Goal: Task Accomplishment & Management: Contribute content

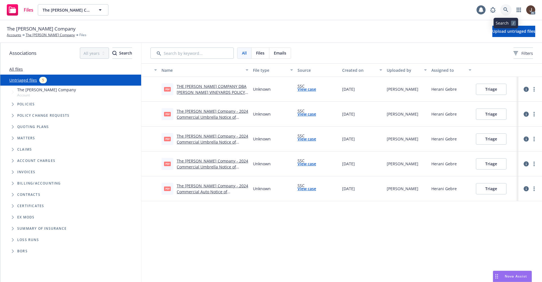
click at [506, 11] on icon at bounding box center [506, 9] width 5 height 5
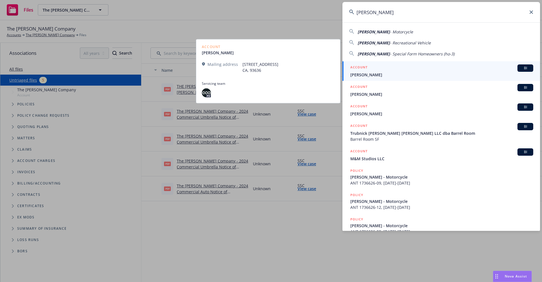
type input "[PERSON_NAME]"
click at [372, 78] on link "ACCOUNT BI Darren Barnes" at bounding box center [442, 70] width 198 height 19
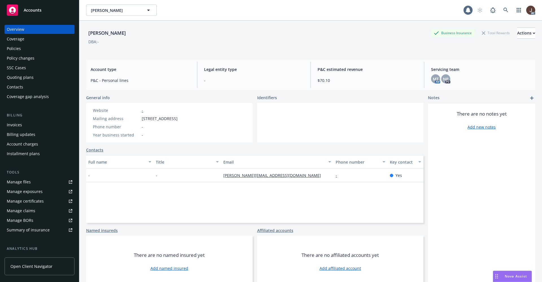
click at [10, 52] on div "Policies" at bounding box center [14, 48] width 14 height 9
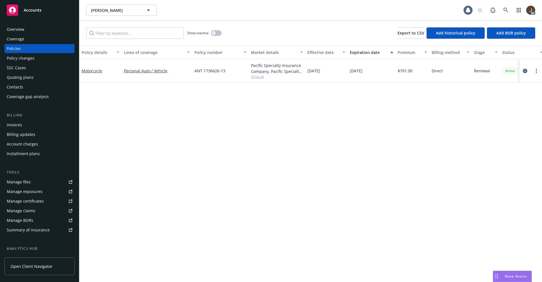
click at [201, 133] on div "Policy details Lines of coverage Policy number Market details Effective date Ex…" at bounding box center [310, 163] width 463 height 236
click at [203, 126] on div "Policy details Lines of coverage Policy number Market details Effective date Ex…" at bounding box center [310, 163] width 463 height 236
click at [205, 123] on div "Policy details Lines of coverage Policy number Market details Effective date Ex…" at bounding box center [310, 163] width 463 height 236
click at [180, 184] on div "Policy details Lines of coverage Policy number Market details Effective date Ex…" at bounding box center [310, 163] width 463 height 236
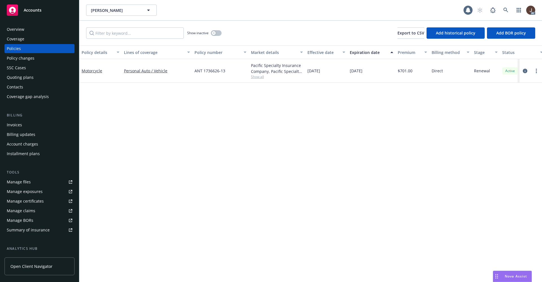
click at [180, 184] on div "Policy details Lines of coverage Policy number Market details Effective date Ex…" at bounding box center [310, 163] width 463 height 236
click at [506, 10] on icon at bounding box center [506, 10] width 5 height 5
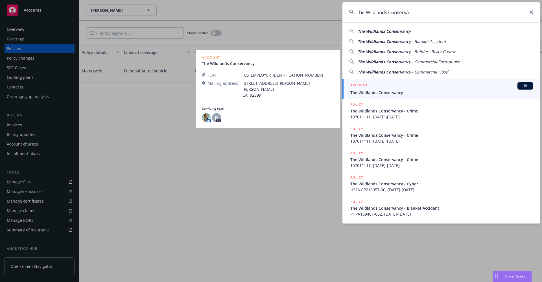
type input "The Wildlands Conserva"
click at [387, 92] on span "The Wildlands Conservancy" at bounding box center [442, 93] width 183 height 6
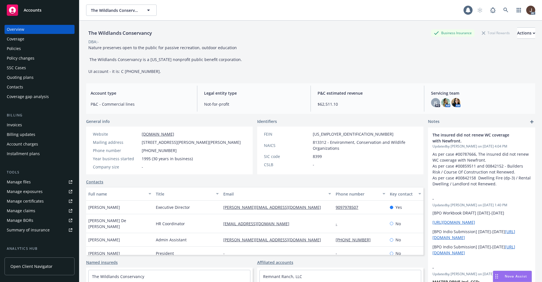
click at [13, 48] on div "Policies" at bounding box center [14, 48] width 14 height 9
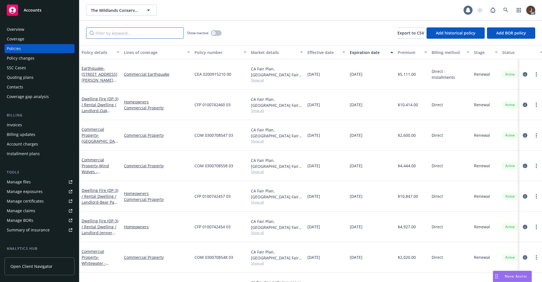
click at [128, 36] on input "Filter by keyword..." at bounding box center [135, 32] width 98 height 11
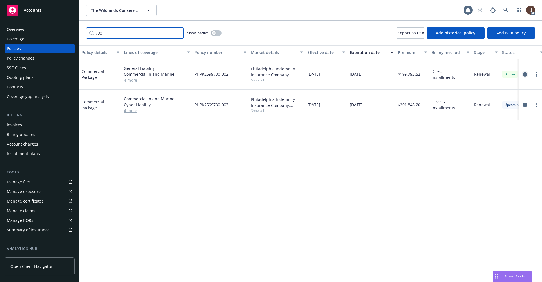
type input "730"
click at [526, 75] on icon "circleInformation" at bounding box center [525, 74] width 5 height 5
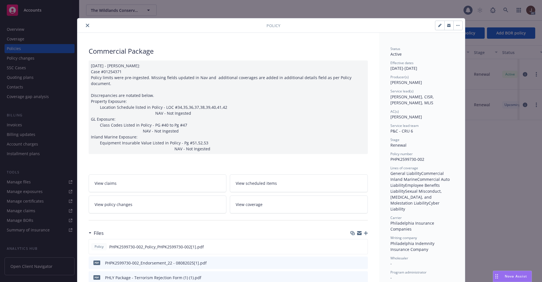
scroll to position [85, 0]
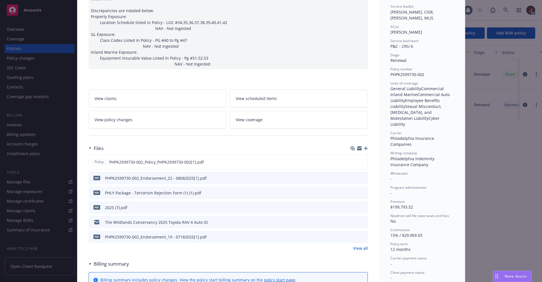
click at [357, 245] on link "View all" at bounding box center [360, 248] width 15 height 6
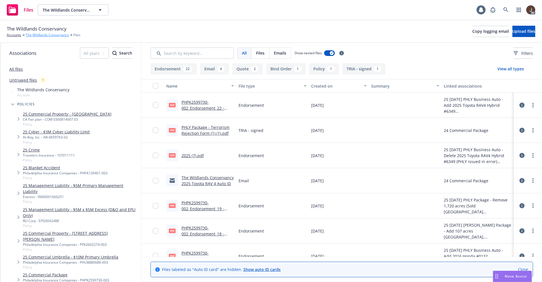
click at [43, 36] on link "The Wildlands Conservancy" at bounding box center [47, 34] width 43 height 5
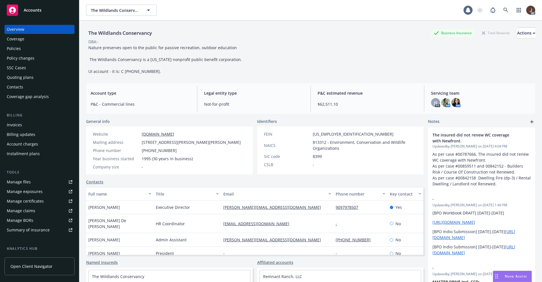
click at [13, 47] on div "Policies" at bounding box center [14, 48] width 14 height 9
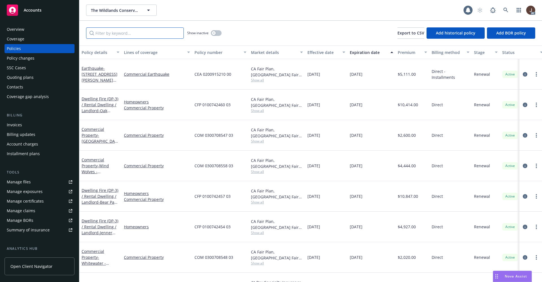
click at [121, 28] on input "Filter by keyword..." at bounding box center [135, 32] width 98 height 11
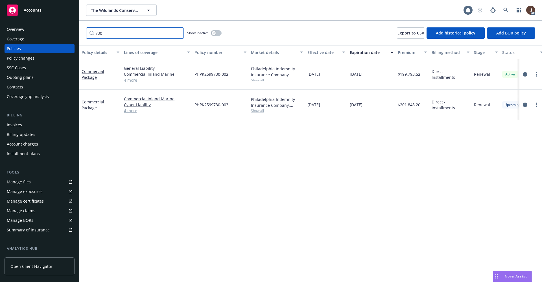
type input "730"
click at [19, 183] on div "Manage files" at bounding box center [19, 181] width 24 height 9
click at [237, 137] on div "Policy details Lines of coverage Policy number Market details Effective date Ex…" at bounding box center [310, 163] width 463 height 236
click at [528, 104] on link "circleInformation" at bounding box center [525, 104] width 7 height 7
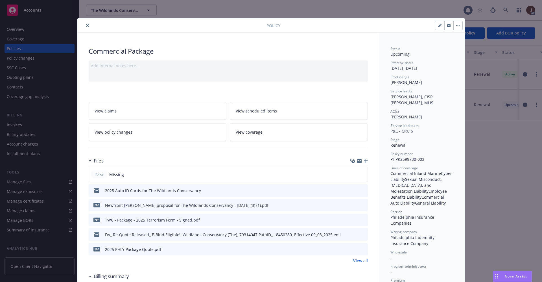
scroll to position [85, 0]
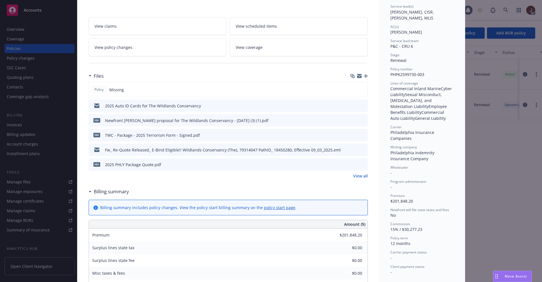
click at [357, 176] on link "View all" at bounding box center [360, 176] width 15 height 6
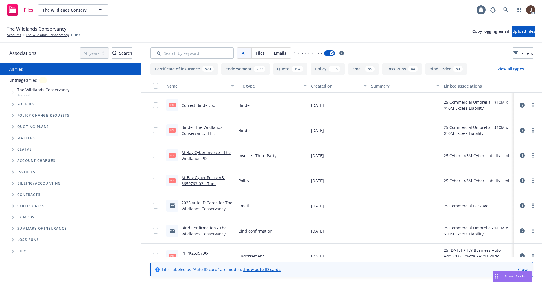
click at [26, 81] on link "Untriaged files" at bounding box center [23, 80] width 28 height 6
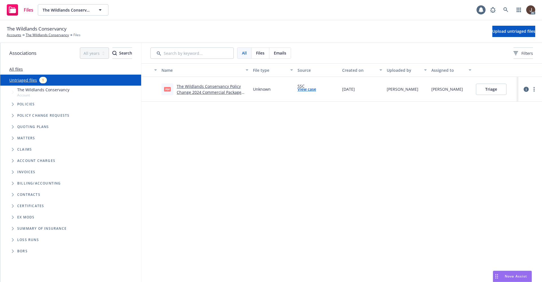
click at [232, 179] on div "Name File type Source Created on Uploaded by Assigned to pdf The Wildlands Cons…" at bounding box center [342, 172] width 401 height 219
click at [212, 86] on link "The Wildlands Conservancy Policy Change 2024 Commercial Package #021.pdf" at bounding box center [209, 92] width 65 height 17
click at [220, 96] on div "pdf The Wildlands Conservancy Policy Change 2024 Commercial Package #021.pdf" at bounding box center [204, 89] width 91 height 25
click at [219, 94] on link "The Wildlands Conservancy Policy Change 2024 Commercial Package #021.pdf" at bounding box center [209, 92] width 65 height 17
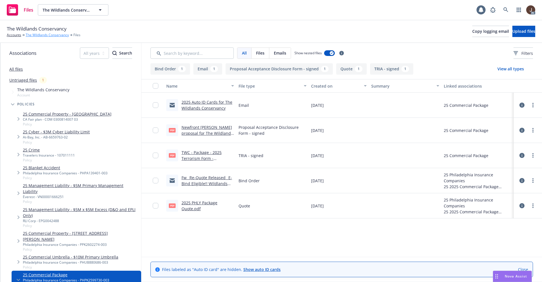
click at [48, 34] on link "The Wildlands Conservancy" at bounding box center [47, 34] width 43 height 5
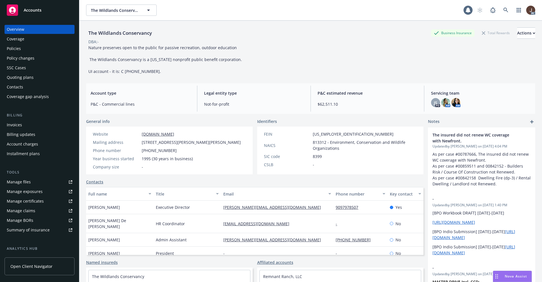
click at [15, 47] on div "Policies" at bounding box center [14, 48] width 14 height 9
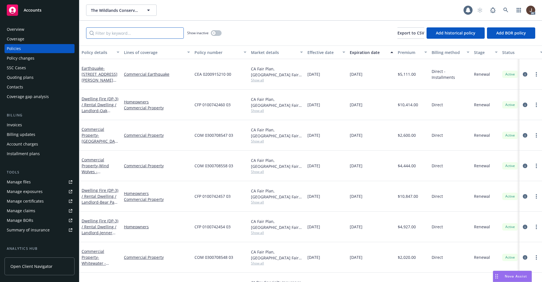
click at [123, 34] on input "Filter by keyword..." at bounding box center [135, 32] width 98 height 11
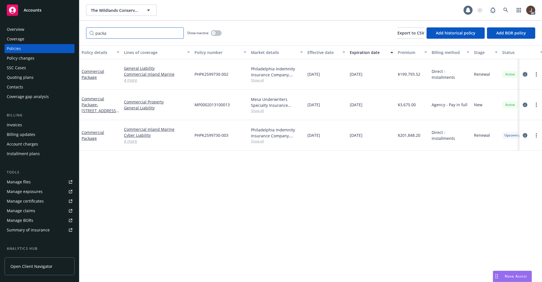
type input "packa"
click at [525, 72] on icon "circleInformation" at bounding box center [525, 74] width 5 height 5
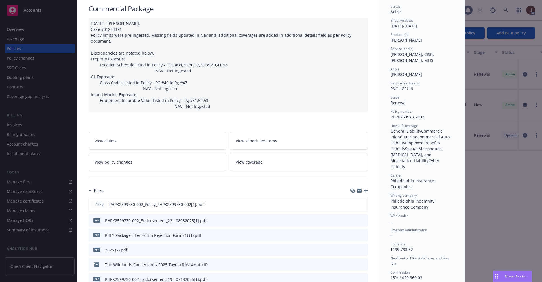
scroll to position [127, 0]
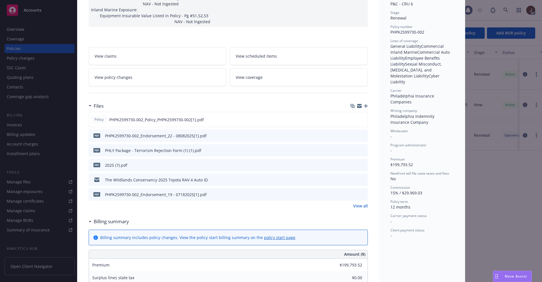
click at [359, 203] on link "View all" at bounding box center [360, 206] width 15 height 6
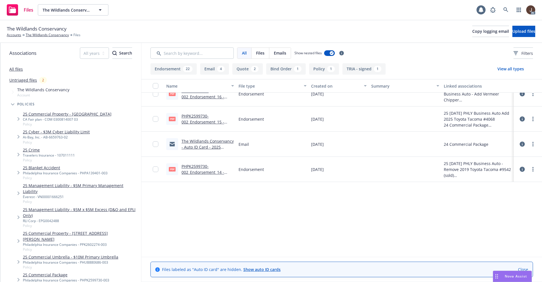
scroll to position [85, 0]
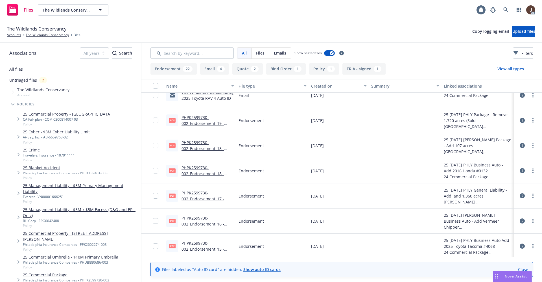
click at [195, 195] on link "PHPK2599730-002_Endorsement_17 - 06162025[1].pdf" at bounding box center [203, 198] width 43 height 17
click at [197, 143] on link "PHPK2599730-002_Endorsement_18 - 06242025[1].pdf" at bounding box center [203, 148] width 43 height 17
click at [192, 220] on link "PHPK2599730-002_Endorsement_16 - 06132025[101].pdf" at bounding box center [203, 223] width 43 height 17
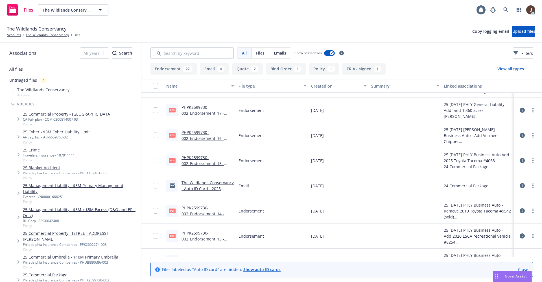
click at [196, 158] on link "PHPK2599730-002_Endorsement_15 - 06042025[1].pdf" at bounding box center [203, 163] width 43 height 17
click at [191, 209] on link "PHPK2599730-002_Endorsement_14 - 05012025[1].pdf" at bounding box center [203, 213] width 43 height 17
click at [191, 237] on link "PHPK2599730-002_Endorsement_13 - 04012025[1].pdf" at bounding box center [203, 238] width 43 height 17
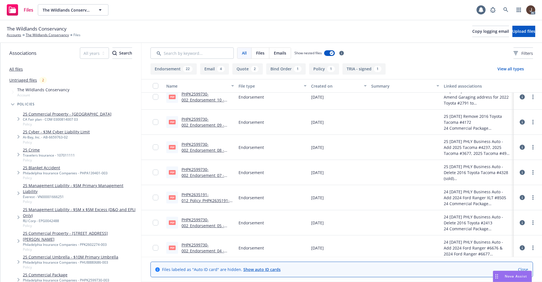
scroll to position [254, 0]
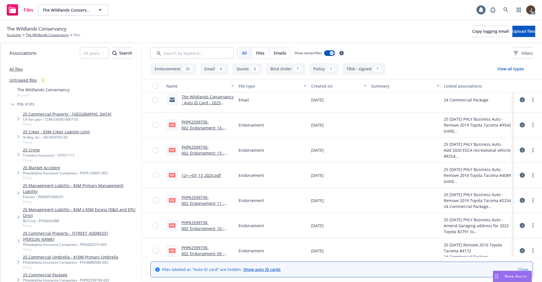
click at [203, 175] on link "12+-+03_13_2025.pdf" at bounding box center [202, 175] width 40 height 5
click at [200, 200] on link "PHPK2599730-002_Endorsement_11 - 03052025[1].pdf" at bounding box center [203, 203] width 43 height 17
click at [192, 223] on link "PHPK2599730-002_Endorsement_10 - 03172025[1].pdf" at bounding box center [203, 228] width 43 height 17
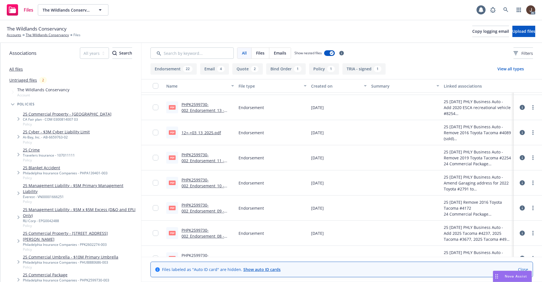
click at [194, 206] on link "PHPK2599730-002_Endorsement_09 - 02132025[1].pdf" at bounding box center [203, 210] width 43 height 17
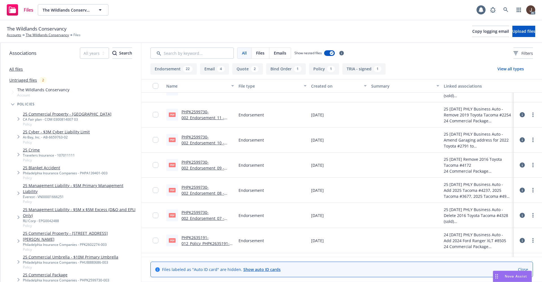
click at [196, 190] on link "PHPK2599730-002_Endorsement_08 - 02062025[1].pdf" at bounding box center [203, 192] width 43 height 17
click at [193, 216] on link "PHPK2599730-002_Endorsement_07 - 01072025[1].pdf" at bounding box center [203, 218] width 43 height 17
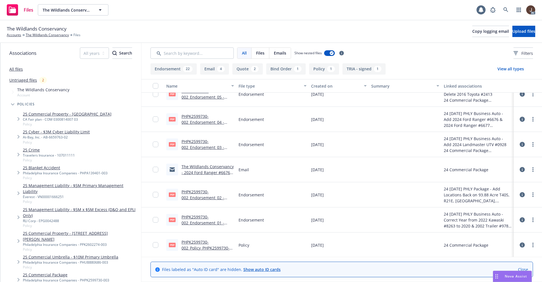
scroll to position [424, 0]
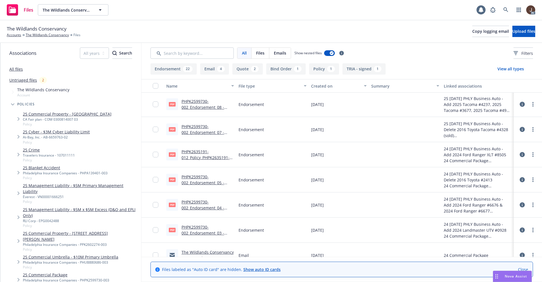
click at [197, 154] on link "PHPK2635191-012_Policy_PHPK2635191-012[1].pdf" at bounding box center [206, 157] width 48 height 17
click at [193, 152] on link "PHPK2635191-012_Policy_PHPK2635191-012[1].pdf" at bounding box center [206, 157] width 48 height 17
click at [200, 178] on link "PHPK2599730-002_Endorsement_05 - 11272024[1].pdf" at bounding box center [203, 182] width 43 height 17
click at [196, 201] on link "PHPK2599730-002_Endorsement_04 - 10242024[1].pdf" at bounding box center [203, 207] width 43 height 17
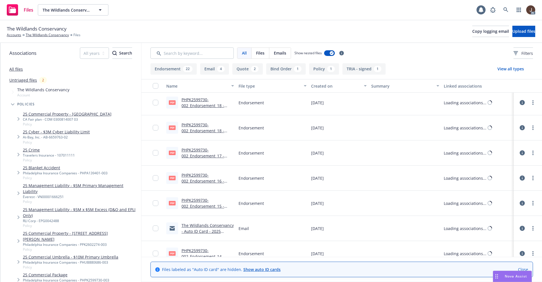
scroll to position [0, 0]
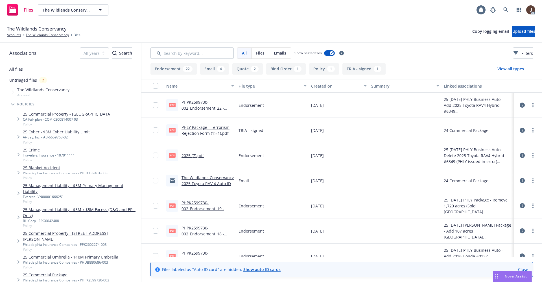
click at [190, 155] on link "2025 (7).pdf" at bounding box center [193, 155] width 22 height 5
click at [194, 104] on link "PHPK2599730-002_Endorsement_22 - 08082025[1].pdf" at bounding box center [203, 107] width 43 height 17
click at [507, 11] on icon at bounding box center [506, 9] width 5 height 5
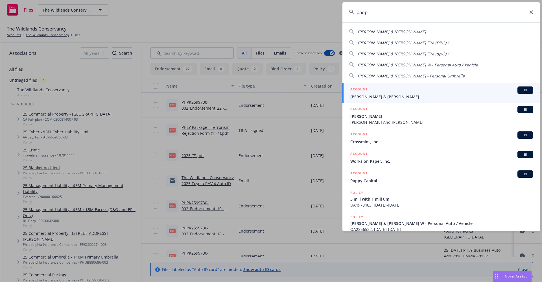
type input "paep"
click at [391, 95] on span "Paepke, Gary & Sherrie W" at bounding box center [442, 97] width 183 height 6
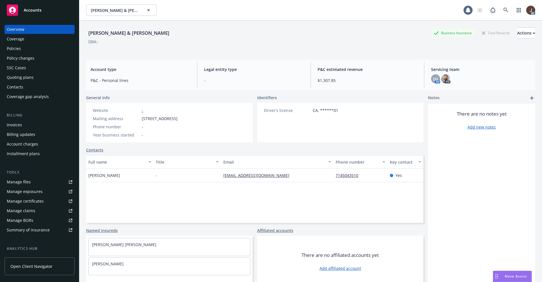
click at [16, 48] on div "Policies" at bounding box center [14, 48] width 14 height 9
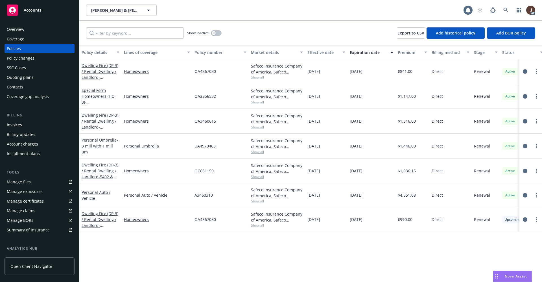
click at [206, 243] on div "Policy details Lines of coverage Policy number Market details Effective date Ex…" at bounding box center [310, 163] width 463 height 236
click at [16, 183] on div "Manage files" at bounding box center [19, 181] width 24 height 9
click at [505, 11] on icon at bounding box center [506, 10] width 5 height 5
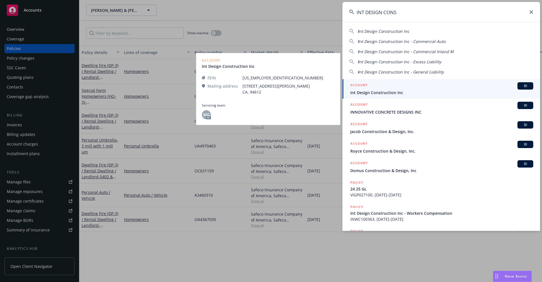
type input "INT DESIGN CONS"
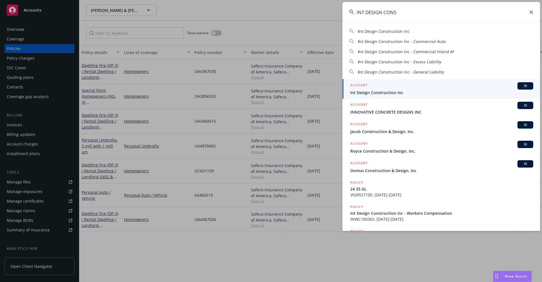
click at [395, 90] on span "Int Design Construction Inc" at bounding box center [442, 93] width 183 height 6
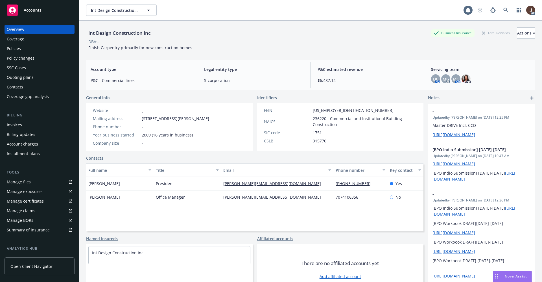
click at [21, 47] on div "Policies" at bounding box center [40, 48] width 66 height 9
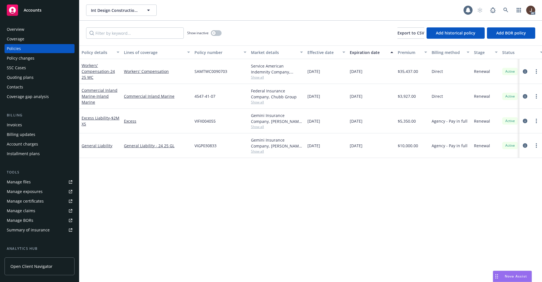
scroll to position [0, 82]
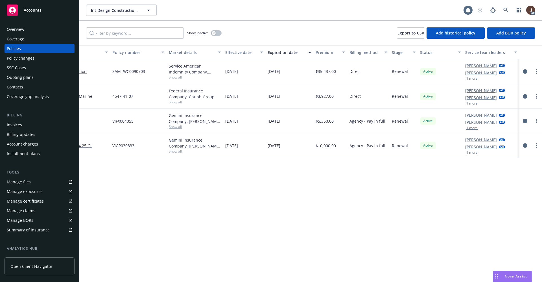
click at [17, 181] on div "Manage files" at bounding box center [19, 181] width 24 height 9
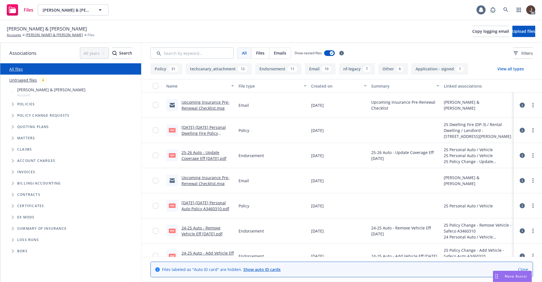
click at [28, 82] on link "Untriaged files" at bounding box center [23, 80] width 28 height 6
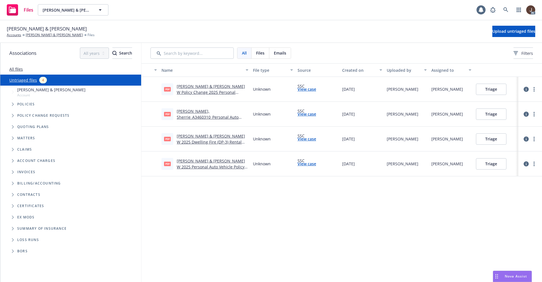
click at [283, 213] on div "Name File type Source Created on Uploaded by Assigned to pdf Paepke, Gary & She…" at bounding box center [342, 172] width 401 height 219
click at [502, 32] on span "Upload untriaged files" at bounding box center [514, 31] width 43 height 5
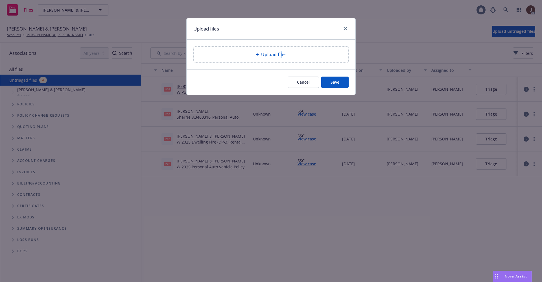
click at [281, 52] on span "Upload files" at bounding box center [273, 54] width 25 height 7
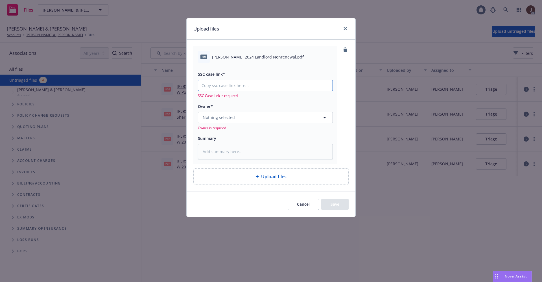
click at [224, 85] on input "SSC case link*" at bounding box center [265, 85] width 134 height 11
paste input "https://newfront-ssc.lightning.force.com/lightning/r/Case/500Vz00000RFAM8IAP/vi…"
type textarea "x"
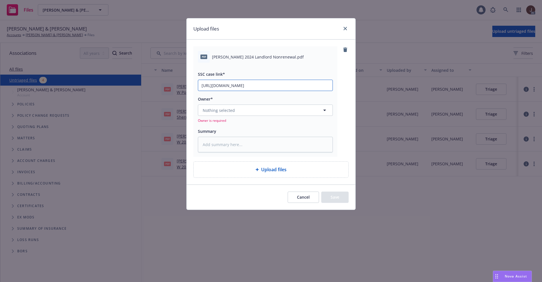
scroll to position [0, 29]
type input "https://newfront-ssc.lightning.force.com/lightning/r/Case/500Vz00000RFAM8IAP/vi…"
click at [350, 83] on div "pdf Paepke, Gary 2024 Landlord Nonrenewal.pdf SSC case link* https://newfront-s…" at bounding box center [271, 112] width 169 height 145
click at [215, 145] on textarea at bounding box center [265, 145] width 135 height 16
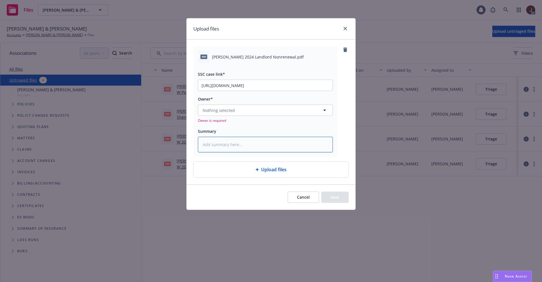
paste textarea "Paepke, Gary 2024 Landlord Nonrenewal"
type textarea "x"
type textarea "Paepke, Gary 2024 Landlord Nonrenewal"
click at [222, 111] on span "Nothing selected" at bounding box center [219, 110] width 32 height 6
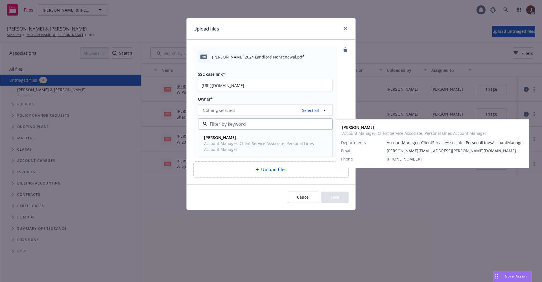
click at [220, 141] on span "Account Manager, Client Service Associate, Personal Lines Account Manager" at bounding box center [264, 146] width 121 height 12
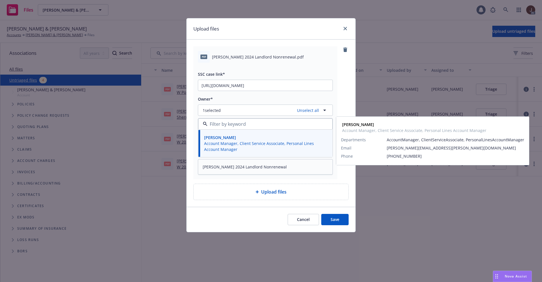
click at [345, 90] on div "pdf Paepke, Gary 2024 Landlord Nonrenewal.pdf SSC case link* https://newfront-s…" at bounding box center [271, 112] width 155 height 133
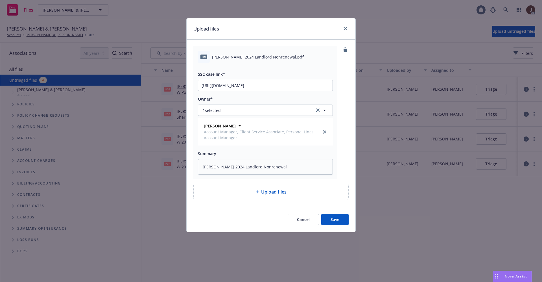
click at [336, 219] on button "Save" at bounding box center [335, 219] width 27 height 11
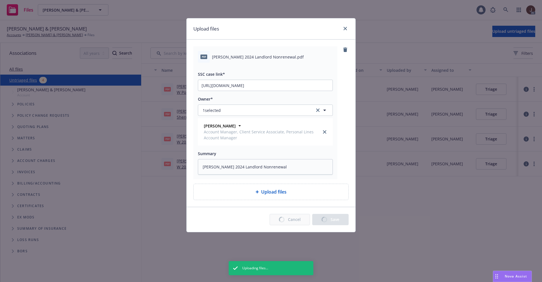
type textarea "x"
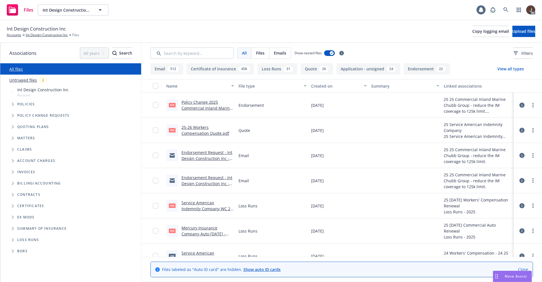
click at [202, 107] on link "Policy Change 2025 Commercial Inland Marine - reduce the IM coverage to 125k li…" at bounding box center [208, 110] width 52 height 23
click at [23, 80] on link "Untriaged files" at bounding box center [23, 80] width 28 height 6
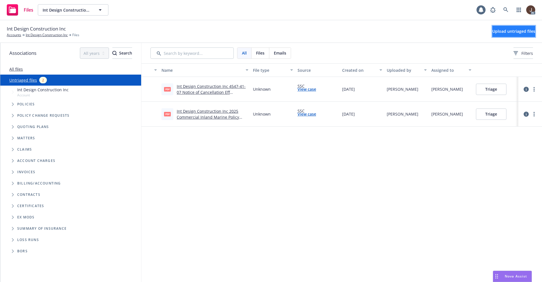
click at [504, 31] on span "Upload untriaged files" at bounding box center [514, 31] width 43 height 5
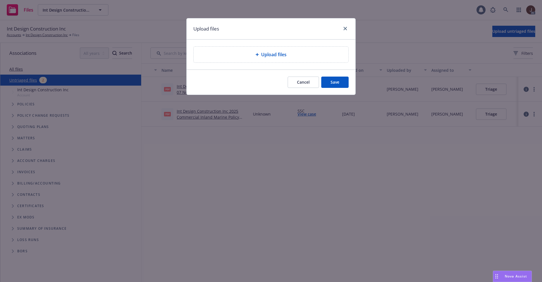
click at [280, 56] on span "Upload files" at bounding box center [273, 54] width 25 height 7
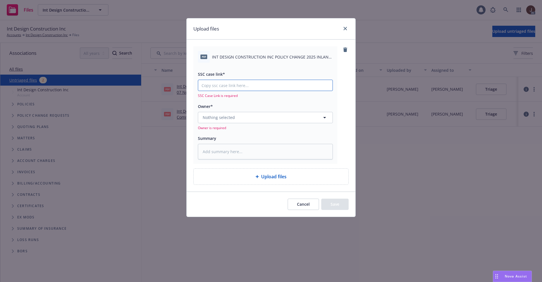
click at [214, 84] on input "SSC case link*" at bounding box center [265, 85] width 134 height 11
paste input "https://newfront-ssc.lightning.force.com/lightning/r/Case/500Vz00000RFSCZIA5/vi…"
type textarea "x"
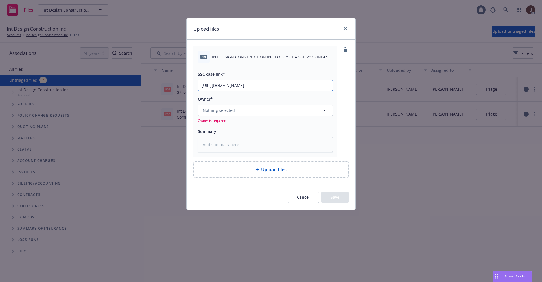
scroll to position [0, 28]
type input "https://newfront-ssc.lightning.force.com/lightning/r/Case/500Vz00000RFSCZIA5/vi…"
click at [341, 94] on div "pdf INT DESIGN CONSTRUCTION INC POLICY CHANGE 2025 INLAND MARINE.pdf SSC case l…" at bounding box center [271, 101] width 155 height 110
click at [227, 144] on textarea at bounding box center [265, 145] width 135 height 16
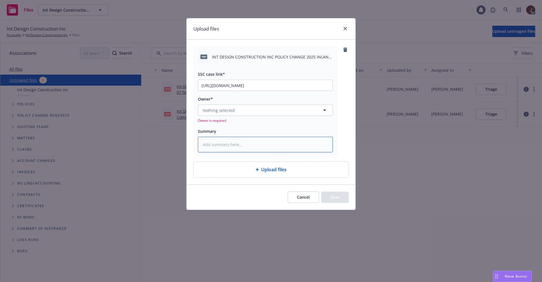
paste textarea "INT DESIGN CONSTRUCTION INC POLICY CHANGE 2025 INLAND MARINE"
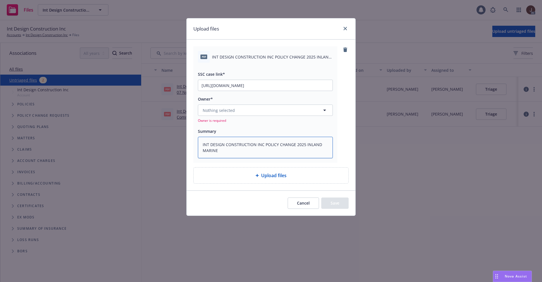
type textarea "x"
type textarea "INT DESIGN CONSTRUCTION INC POLICY CHANGE 2025 INLAND MARINE"
click at [221, 104] on div "Owner* Nothing selected Owner is required" at bounding box center [265, 108] width 135 height 27
click at [221, 109] on span "Nothing selected" at bounding box center [219, 110] width 32 height 6
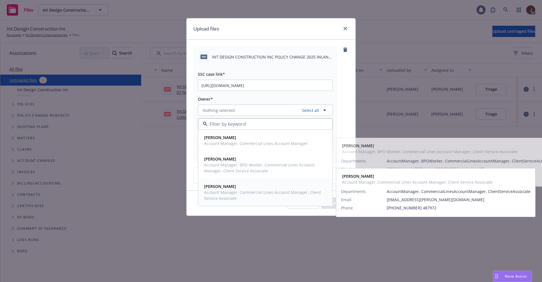
click at [225, 189] on span "Miles Crenwelge" at bounding box center [264, 186] width 121 height 6
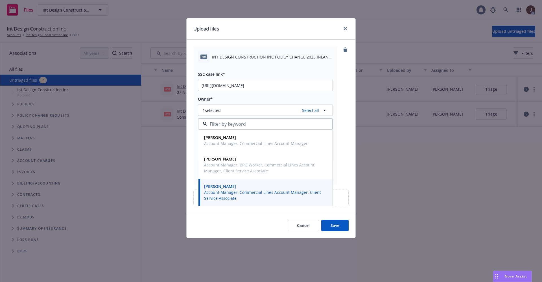
click at [341, 97] on div "pdf INT DESIGN CONSTRUCTION INC POLICY CHANGE 2025 INLAND MARINE.pdf SSC case l…" at bounding box center [271, 115] width 155 height 139
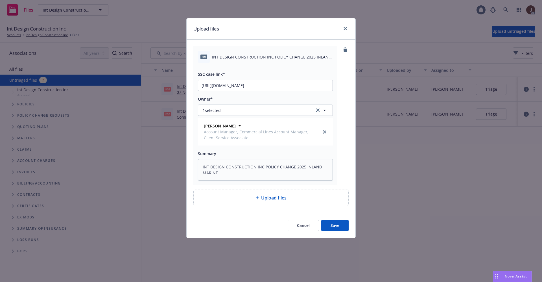
click at [339, 227] on button "Save" at bounding box center [335, 225] width 27 height 11
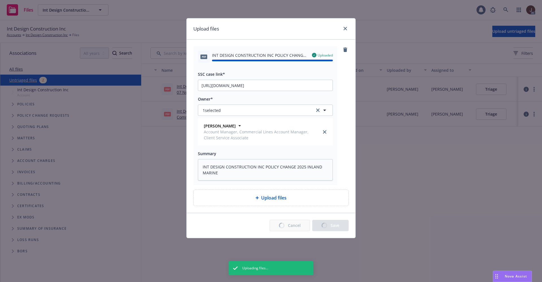
type textarea "x"
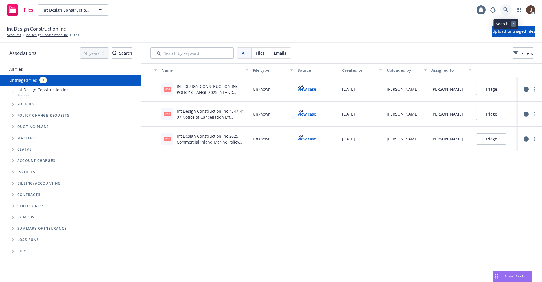
click at [508, 10] on icon at bounding box center [506, 9] width 5 height 5
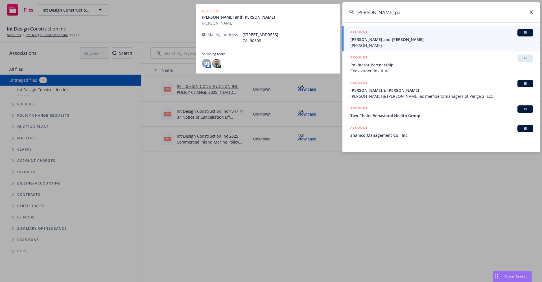
type input "pollman pa"
click at [398, 44] on span "Patricia Elayne Pollman" at bounding box center [442, 45] width 183 height 6
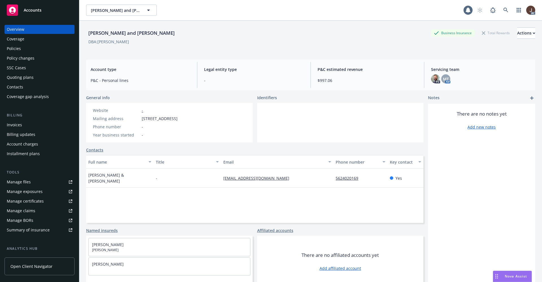
click at [22, 184] on div "Manage files" at bounding box center [19, 181] width 24 height 9
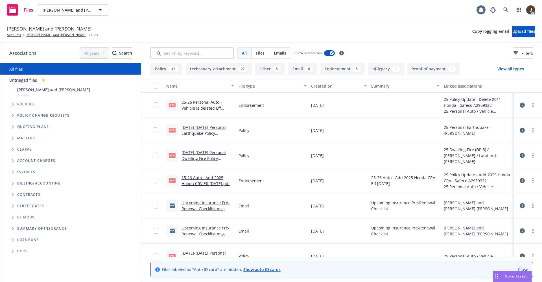
click at [199, 102] on link "25-26 Personal Auto - Vehicle is deleted Eff [DATE].pdf" at bounding box center [202, 107] width 40 height 17
click at [505, 11] on icon at bounding box center [506, 9] width 5 height 5
